Goal: Information Seeking & Learning: Learn about a topic

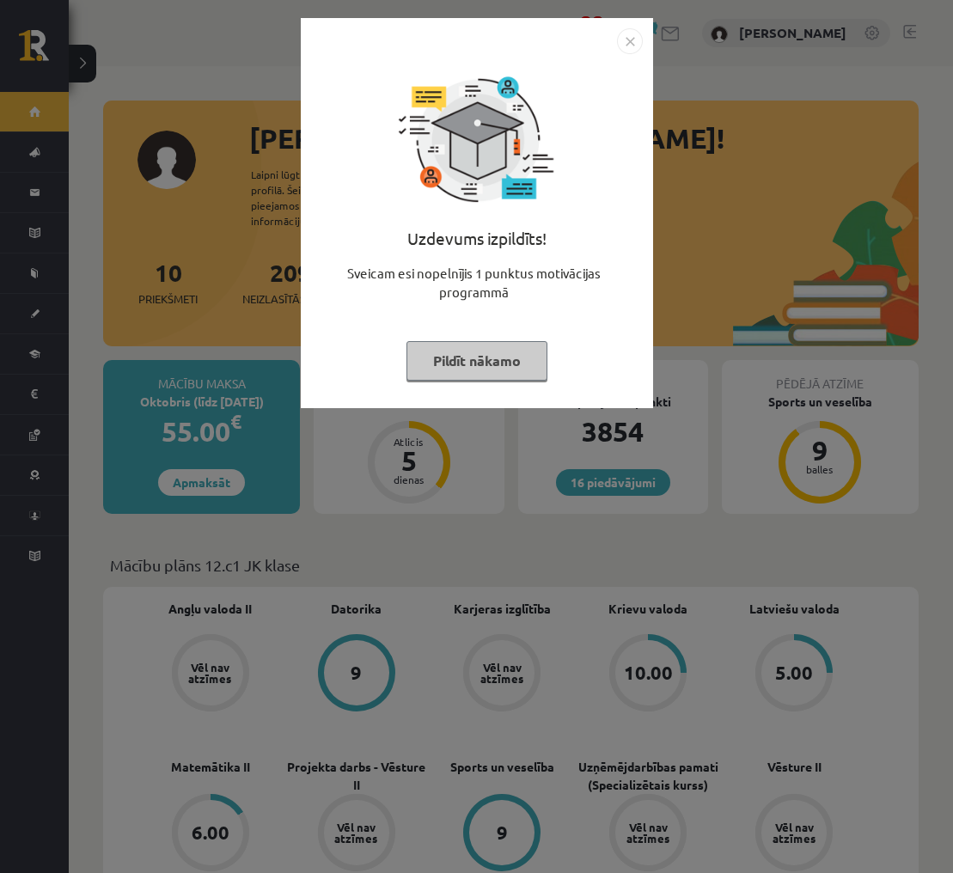
click at [624, 37] on img "Close" at bounding box center [630, 41] width 26 height 26
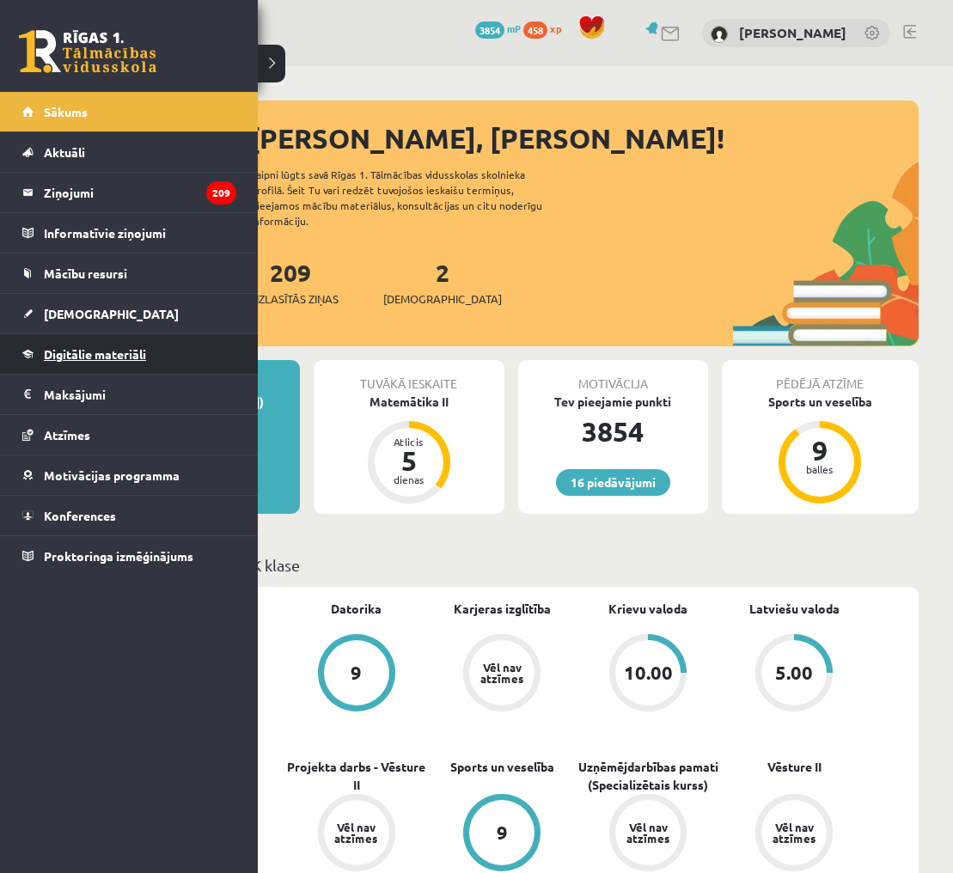
click at [78, 357] on span "Digitālie materiāli" at bounding box center [95, 353] width 102 height 15
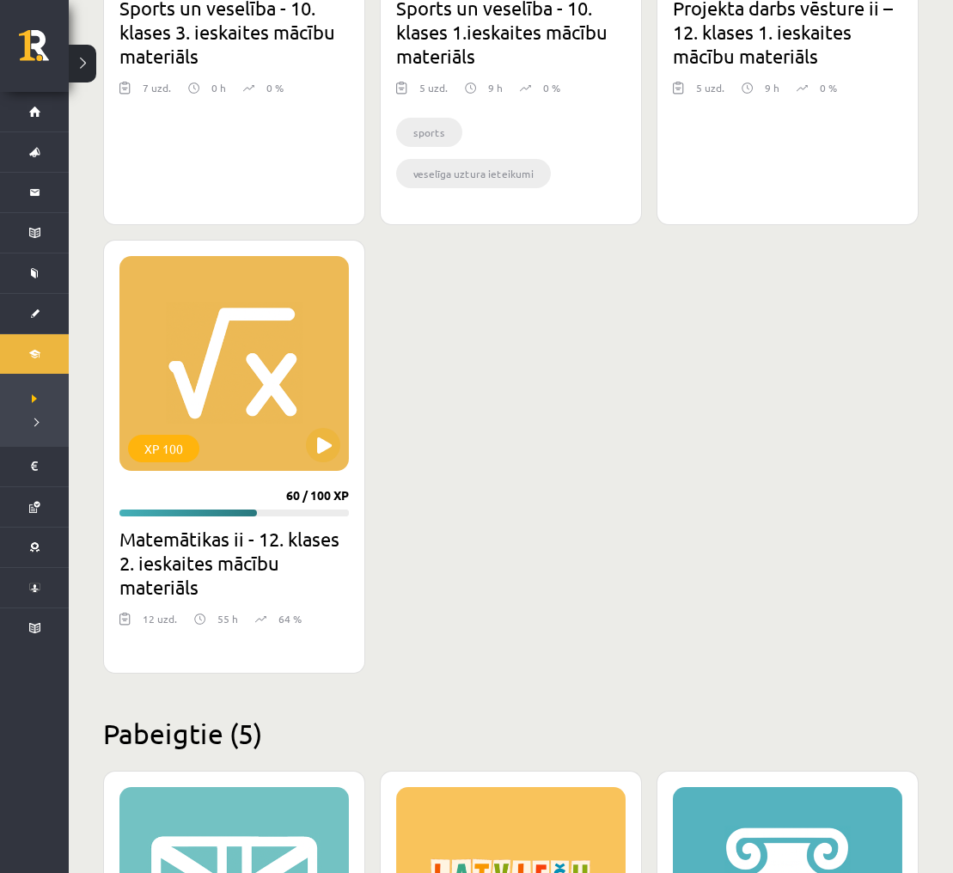
scroll to position [1876, 0]
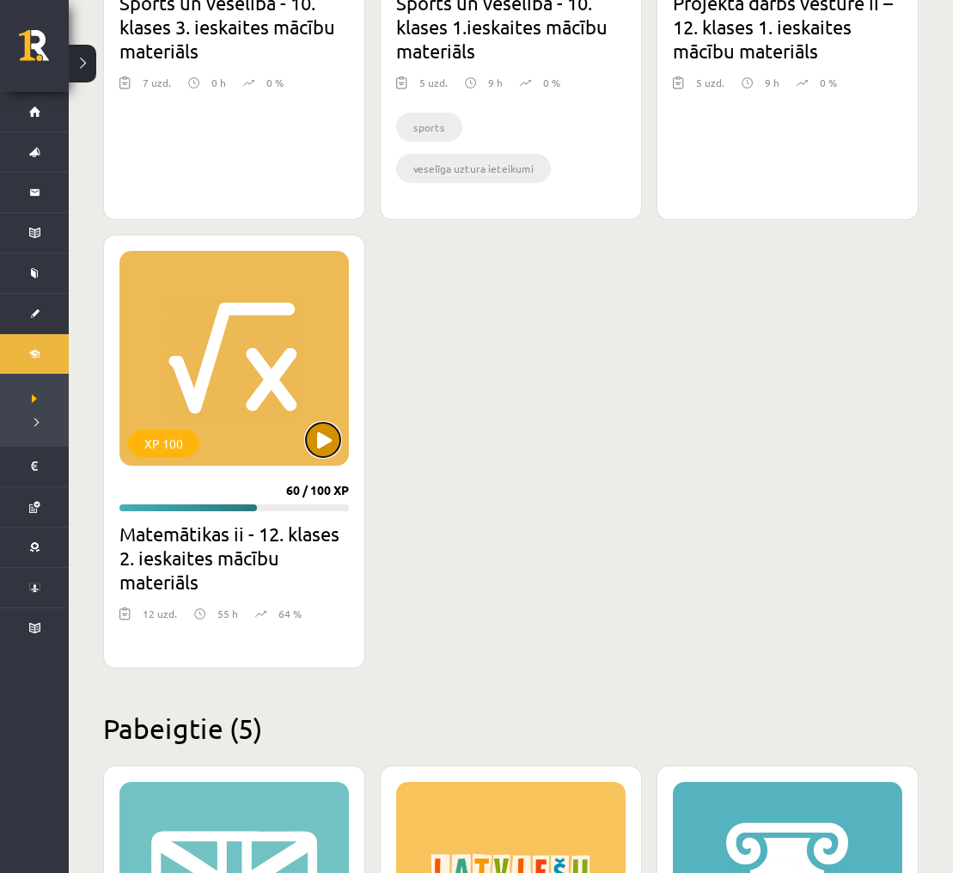
click at [327, 447] on button at bounding box center [323, 440] width 34 height 34
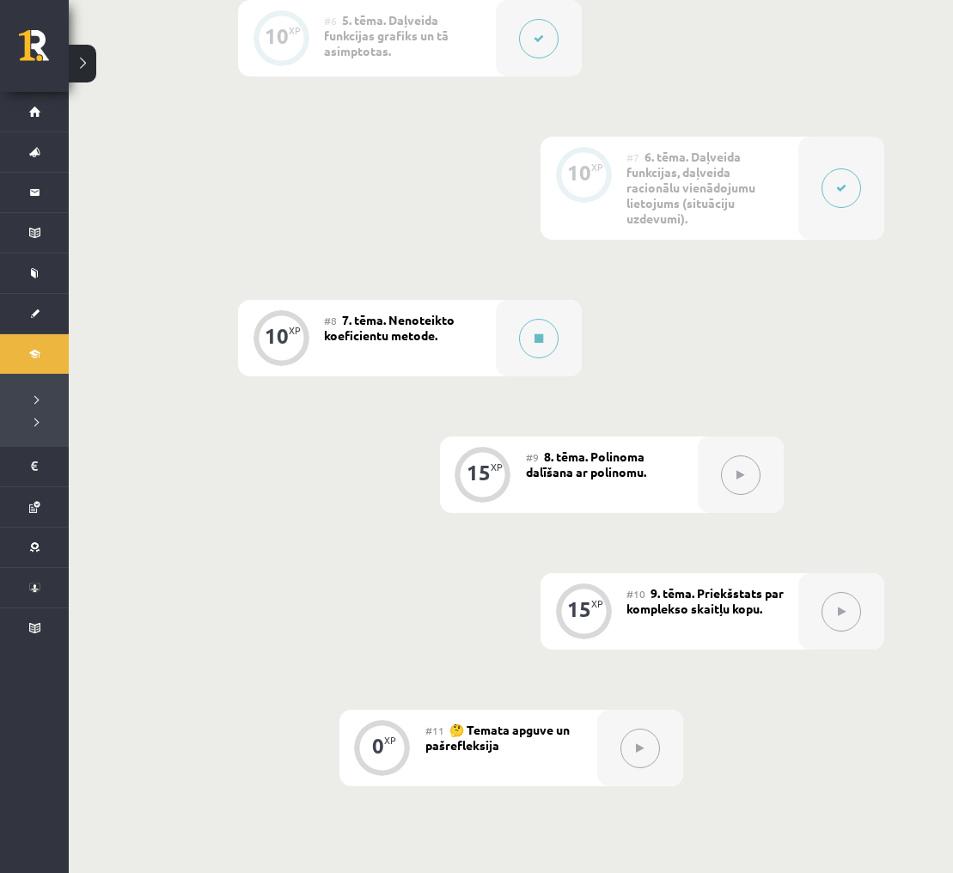
scroll to position [1163, 0]
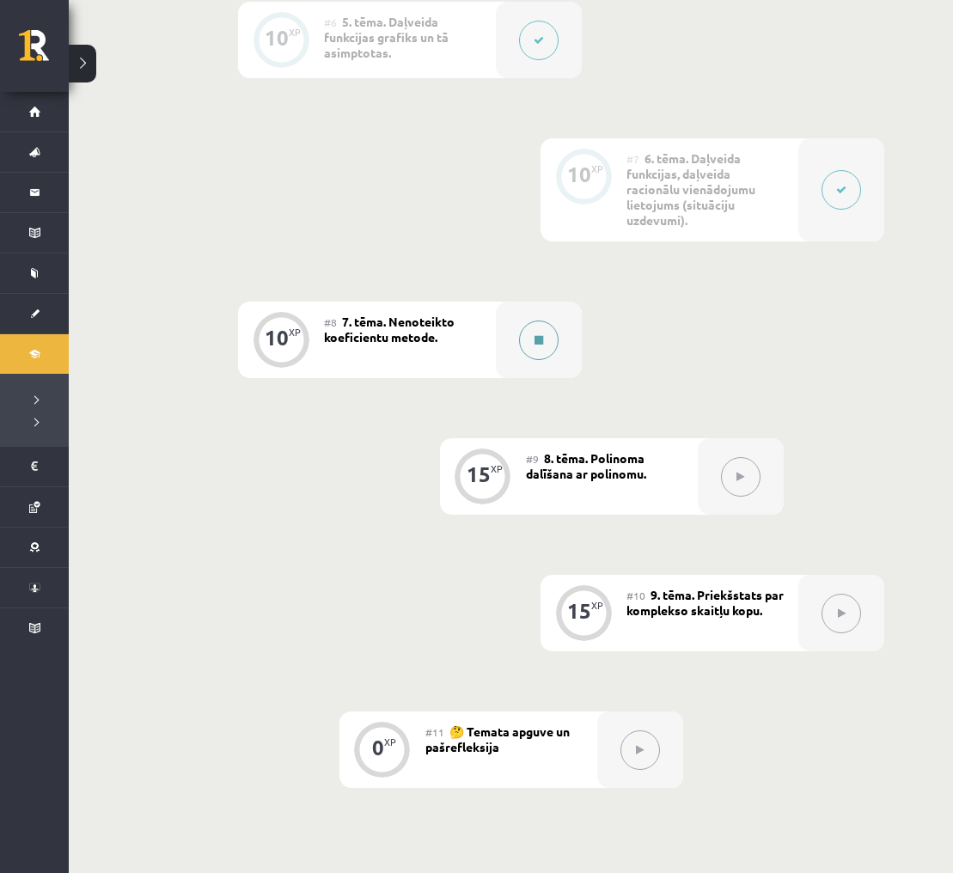
click at [539, 345] on button at bounding box center [539, 341] width 40 height 40
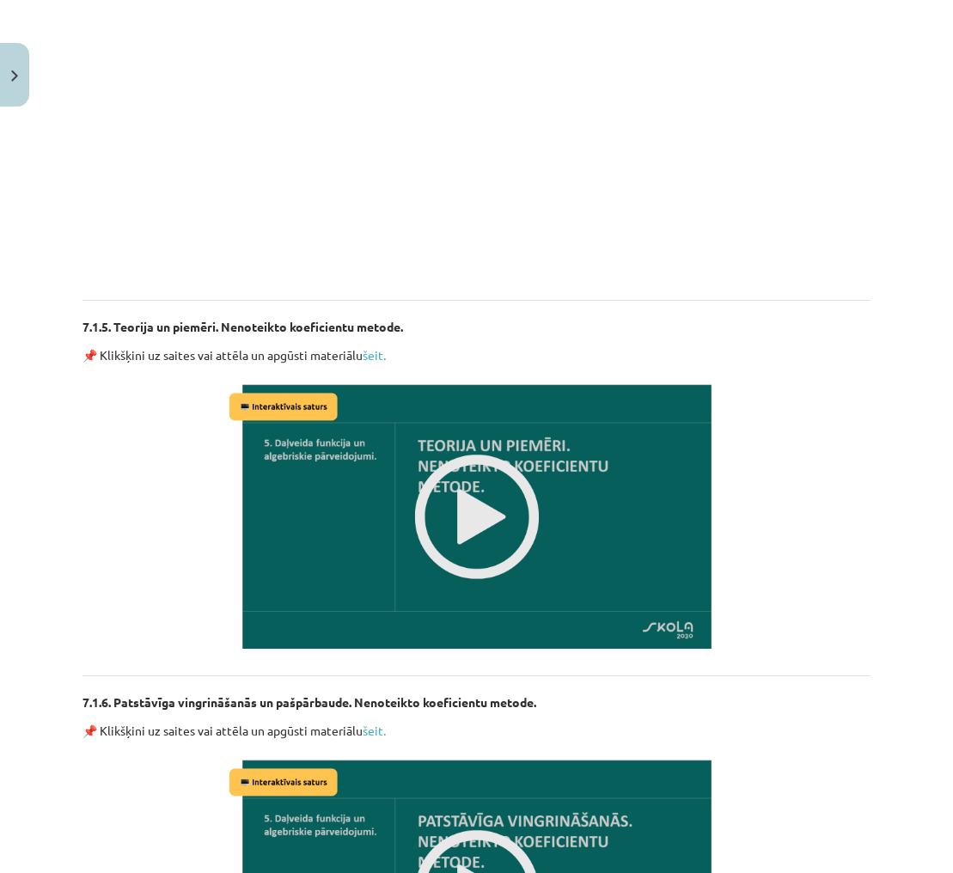
scroll to position [2366, 0]
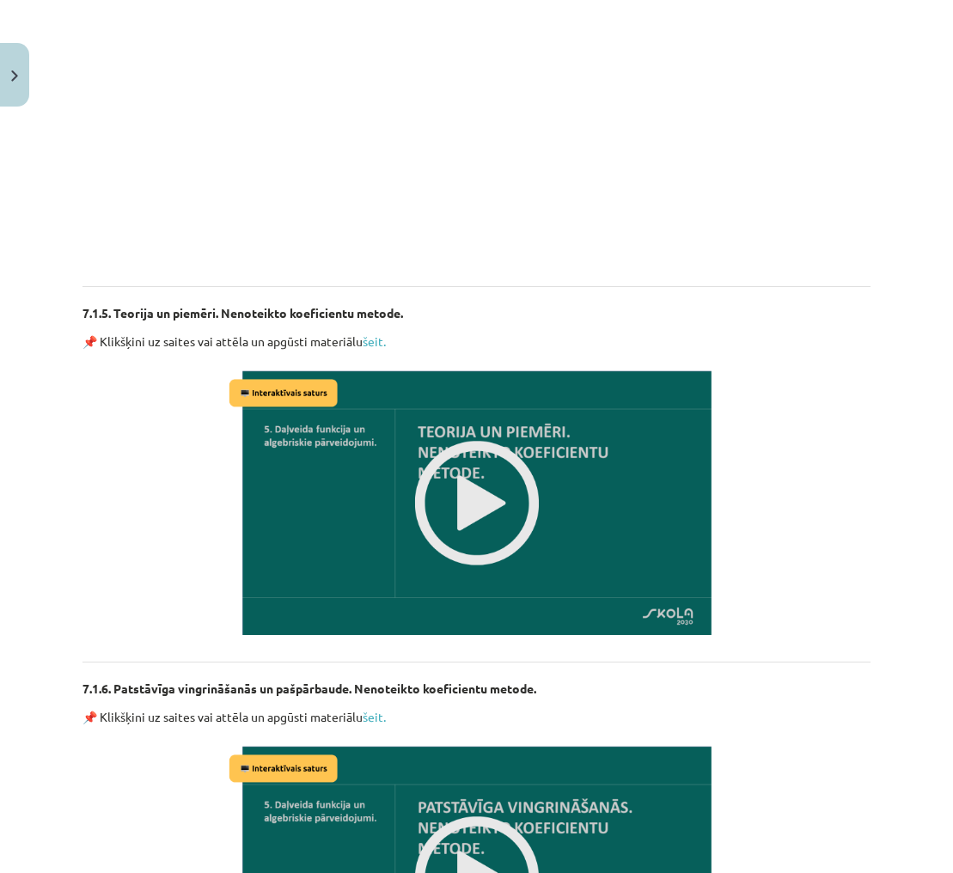
click at [456, 482] on img at bounding box center [477, 503] width 504 height 284
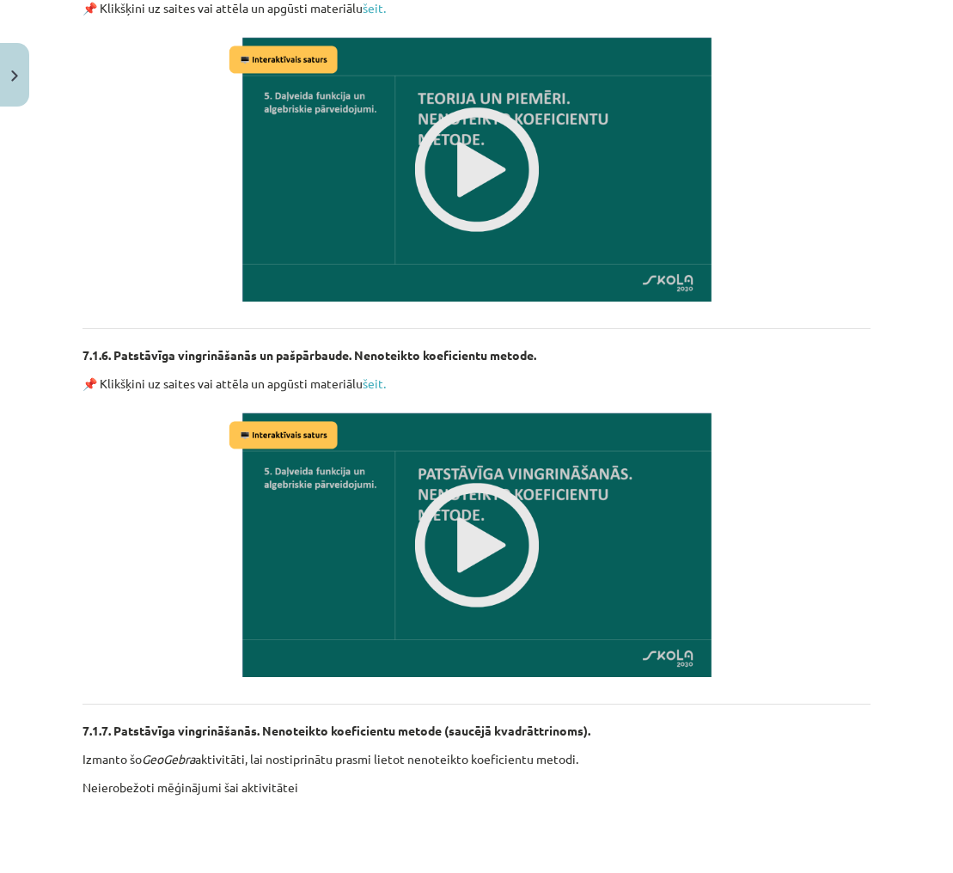
scroll to position [2710, 0]
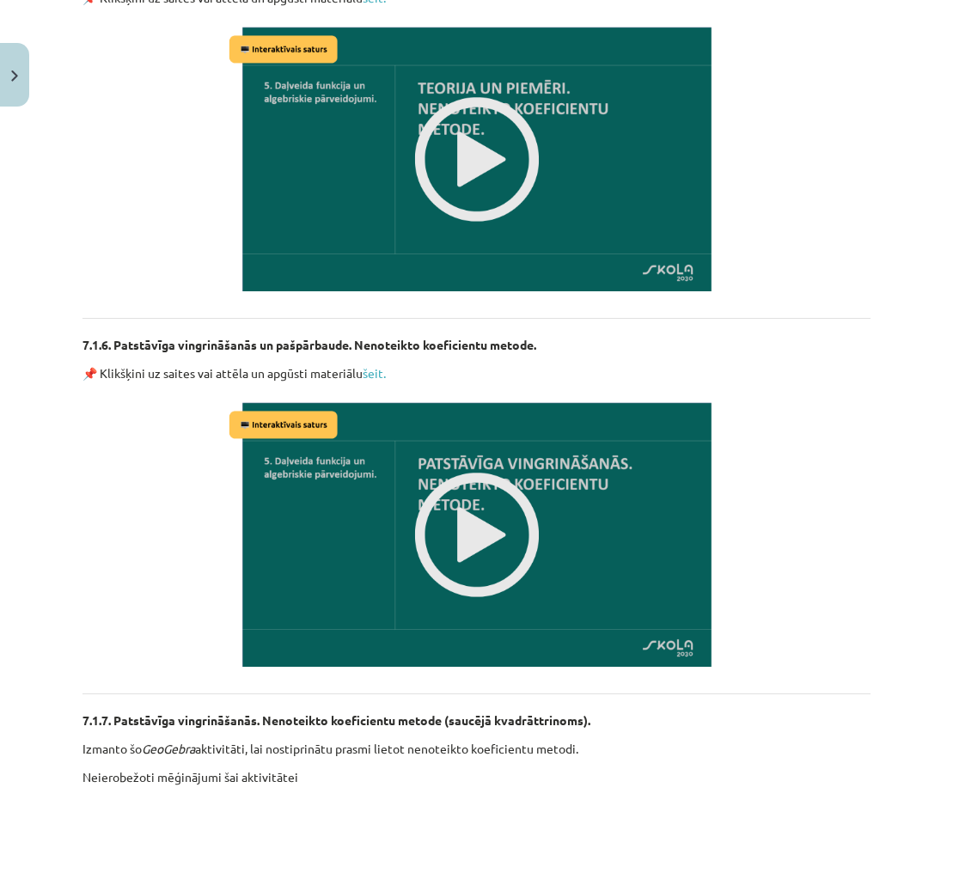
click at [468, 543] on img at bounding box center [477, 535] width 504 height 284
click at [490, 513] on img at bounding box center [477, 535] width 504 height 284
